Goal: Task Accomplishment & Management: Manage account settings

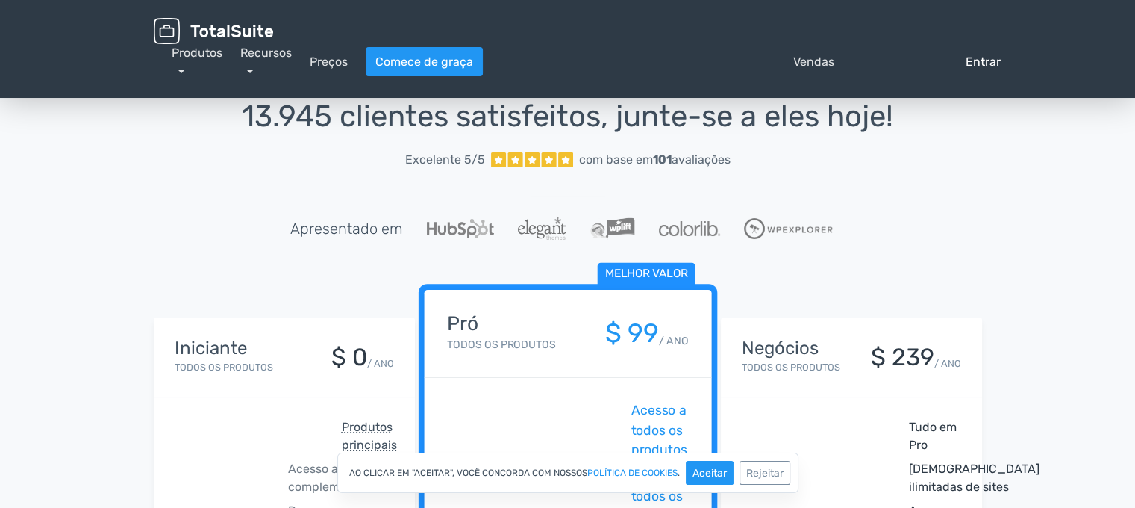
click at [987, 57] on font "Entrar" at bounding box center [983, 61] width 35 height 14
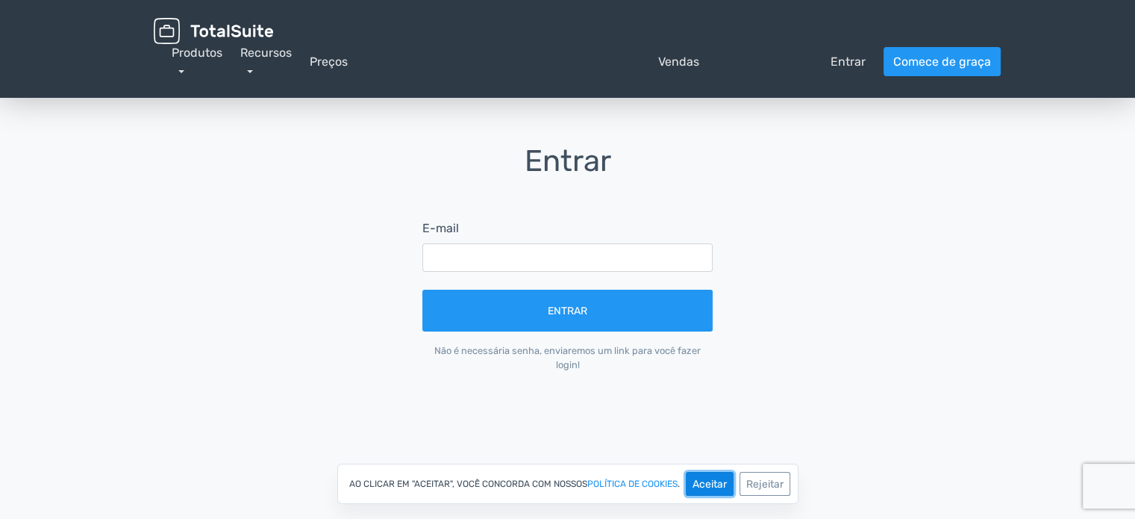
click at [717, 486] on font "Aceitar" at bounding box center [710, 484] width 34 height 13
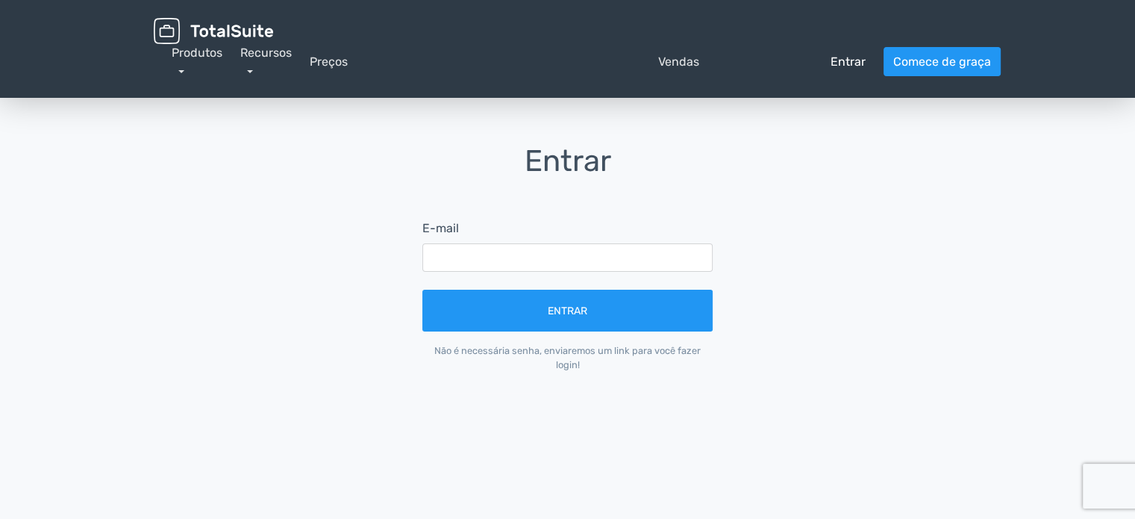
click at [840, 61] on font "Entrar" at bounding box center [848, 61] width 35 height 14
click at [846, 63] on font "Entrar" at bounding box center [848, 61] width 35 height 14
click at [840, 66] on font "Entrar" at bounding box center [848, 61] width 35 height 14
click at [534, 255] on input "text" at bounding box center [567, 257] width 290 height 28
type input "[EMAIL_ADDRESS][PERSON_NAME][DOMAIN_NAME]"
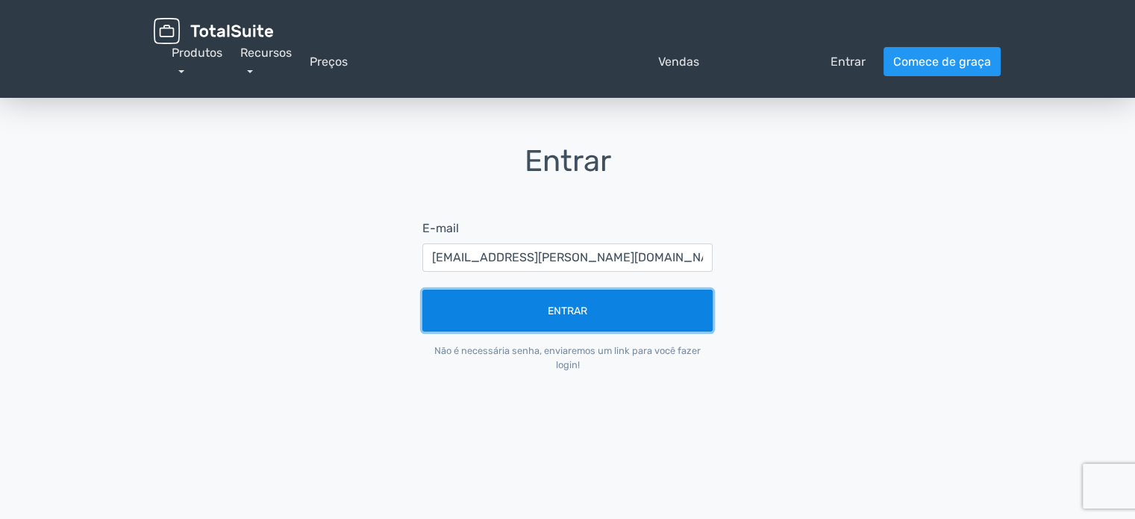
click at [561, 306] on font "Entrar" at bounding box center [568, 311] width 40 height 13
